Goal: Task Accomplishment & Management: Manage account settings

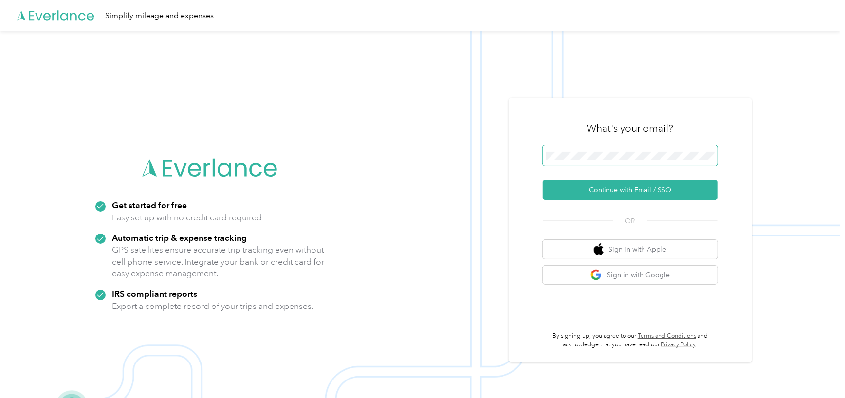
click at [615, 163] on span at bounding box center [630, 156] width 175 height 20
click at [632, 192] on button "Continue with Email / SSO" at bounding box center [630, 190] width 175 height 20
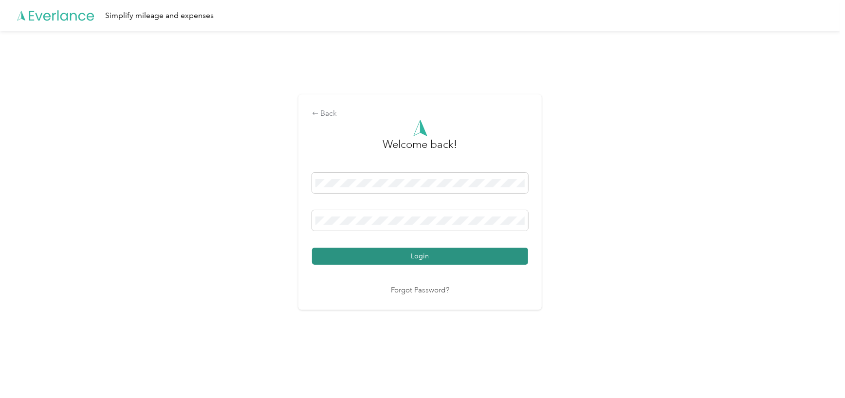
click at [486, 261] on button "Login" at bounding box center [420, 256] width 216 height 17
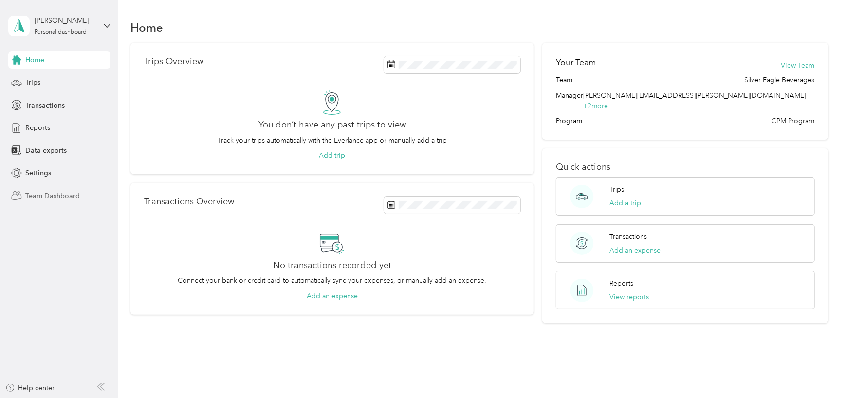
click at [55, 196] on span "Team Dashboard" at bounding box center [52, 196] width 55 height 10
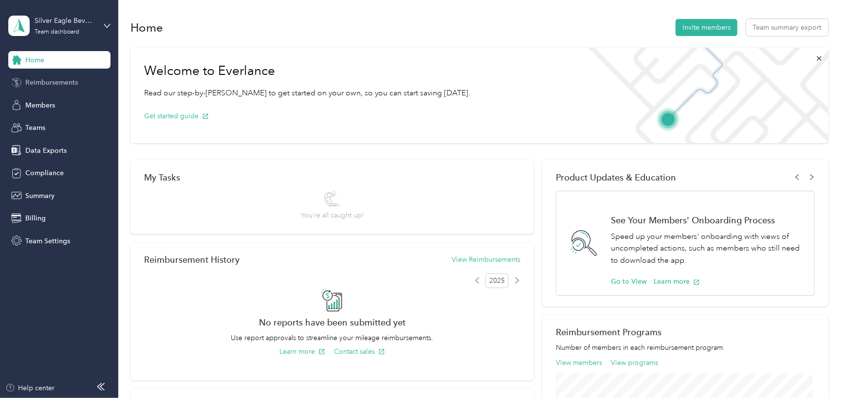
click at [52, 82] on span "Reimbursements" at bounding box center [51, 82] width 53 height 10
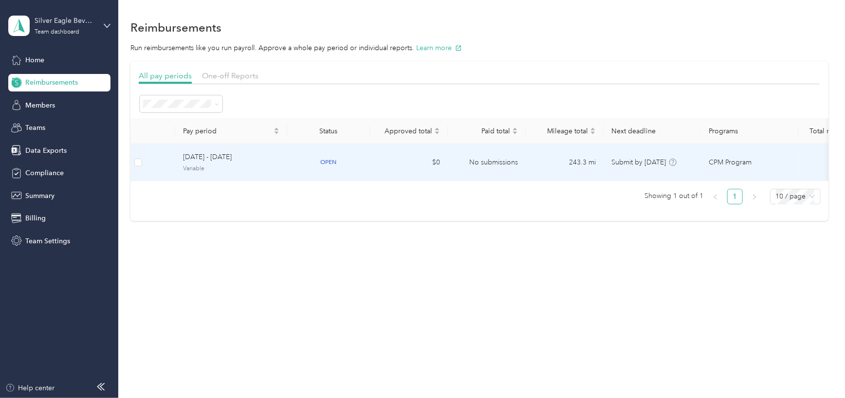
click at [253, 160] on span "[DATE] - [DATE]" at bounding box center [231, 157] width 96 height 11
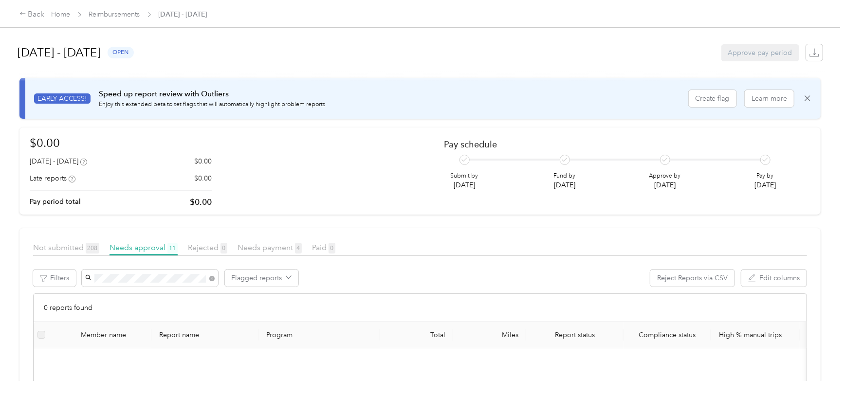
click at [143, 263] on li "[PERSON_NAME]" at bounding box center [149, 260] width 136 height 17
click at [123, 13] on link "Reimbursements" at bounding box center [114, 14] width 51 height 8
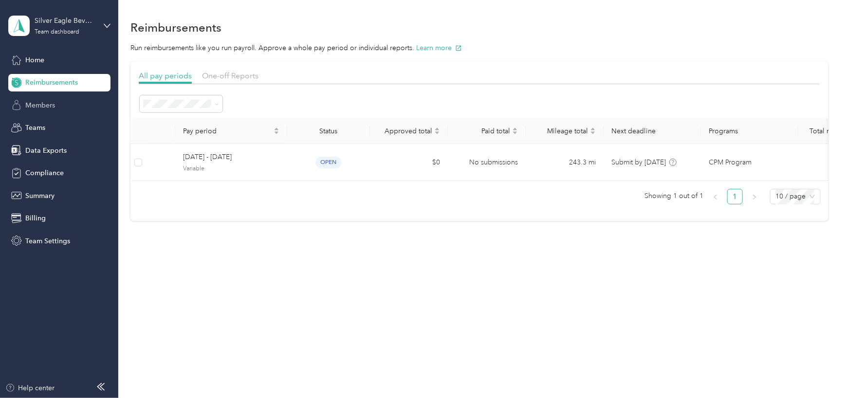
click at [40, 106] on span "Members" at bounding box center [40, 105] width 30 height 10
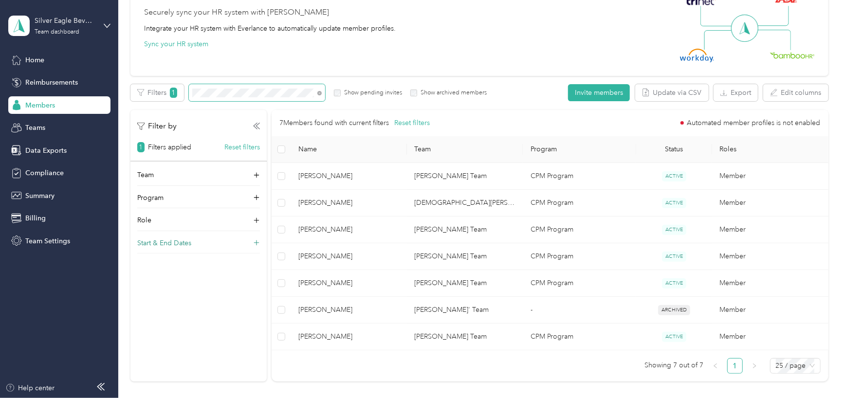
scroll to position [146, 0]
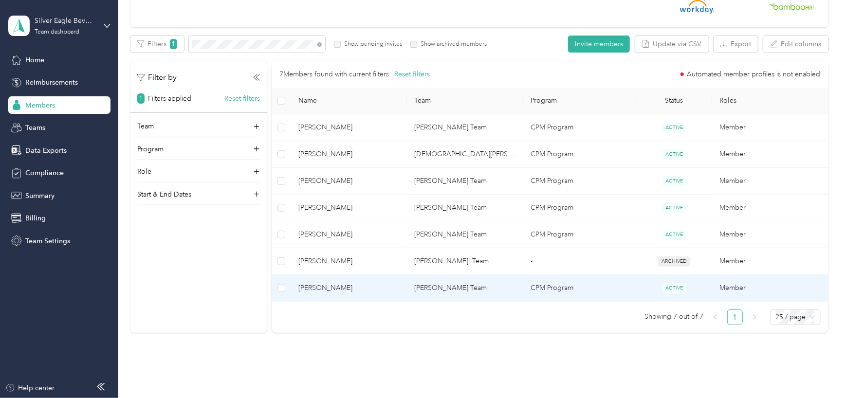
click at [323, 289] on span "[PERSON_NAME]" at bounding box center [348, 288] width 101 height 11
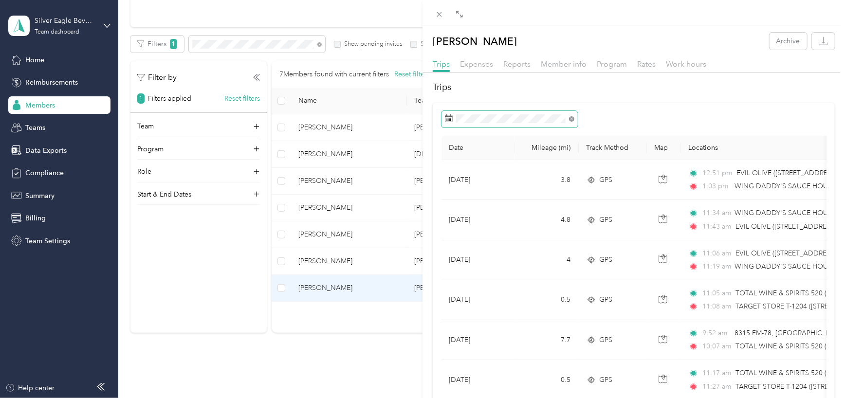
click at [571, 119] on g at bounding box center [571, 119] width 3 height 3
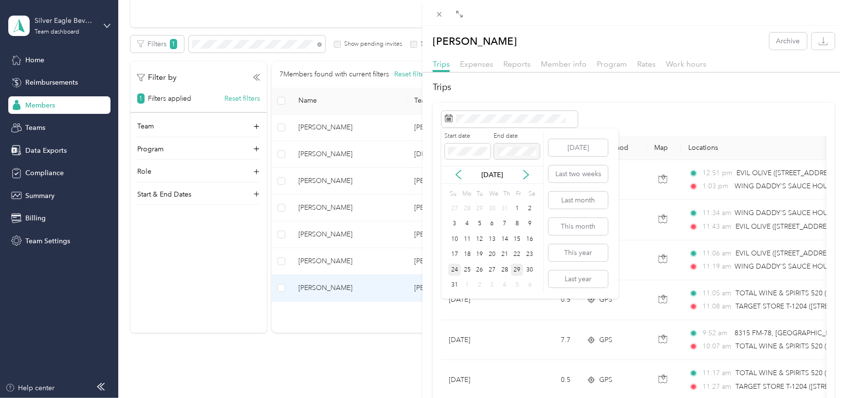
click at [457, 270] on div "24" at bounding box center [454, 270] width 13 height 12
click at [525, 172] on icon at bounding box center [526, 175] width 5 height 9
click at [457, 177] on icon at bounding box center [459, 175] width 10 height 10
click at [519, 272] on div "29" at bounding box center [517, 270] width 13 height 12
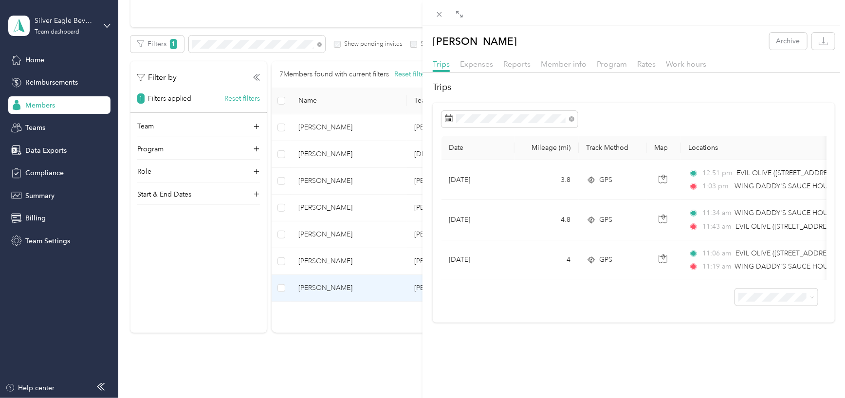
click at [348, 363] on div "[PERSON_NAME] Archive Trips Expenses Reports Member info Program Rates Work hou…" at bounding box center [422, 199] width 845 height 398
